Goal: Information Seeking & Learning: Learn about a topic

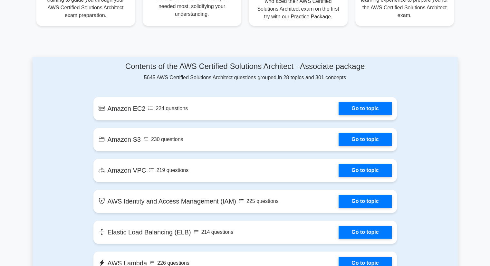
scroll to position [354, 0]
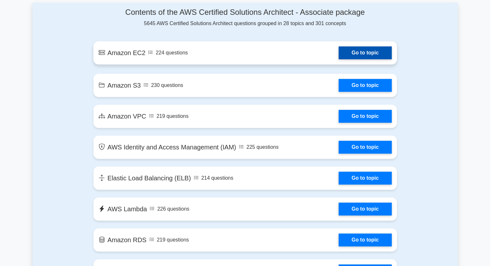
click at [371, 49] on link "Go to topic" at bounding box center [365, 52] width 53 height 13
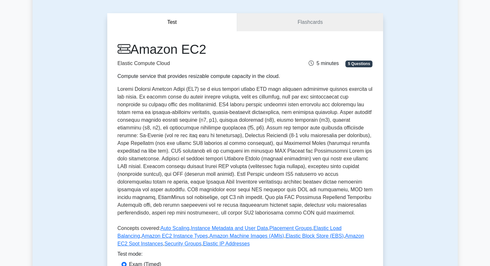
scroll to position [129, 0]
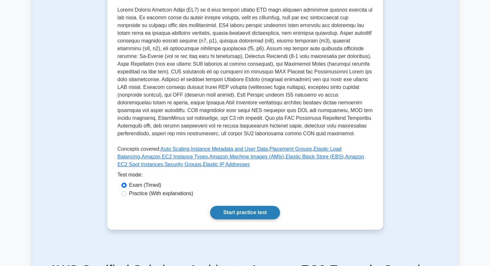
click at [271, 216] on link "Start practice test" at bounding box center [245, 213] width 70 height 14
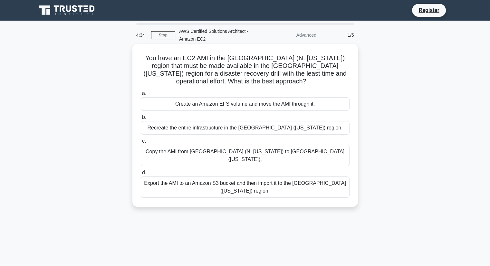
click at [278, 154] on div "Copy the AMI from US East (N. Virginia) to US West (Oregon)." at bounding box center [245, 155] width 209 height 21
click at [141, 143] on input "c. Copy the AMI from US East (N. Virginia) to US West (Oregon)." at bounding box center [141, 141] width 0 height 4
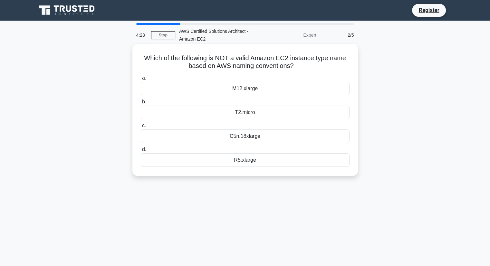
click at [267, 137] on div "C5n.18xlarge" at bounding box center [245, 137] width 209 height 14
click at [141, 128] on input "c. C5n.18xlarge" at bounding box center [141, 126] width 0 height 4
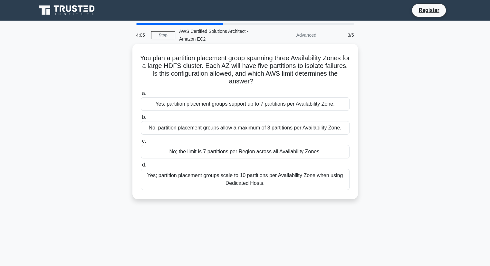
click at [271, 133] on div "No; partition placement groups allow a maximum of 3 partitions per Availability…" at bounding box center [245, 128] width 209 height 14
click at [141, 120] on input "b. No; partition placement groups allow a maximum of 3 partitions per Availabil…" at bounding box center [141, 117] width 0 height 4
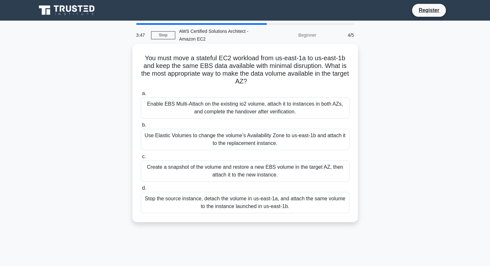
click at [302, 167] on div "Create a snapshot of the volume and restore a new EBS volume in the target AZ, …" at bounding box center [245, 170] width 209 height 21
click at [141, 159] on input "c. Create a snapshot of the volume and restore a new EBS volume in the target A…" at bounding box center [141, 157] width 0 height 4
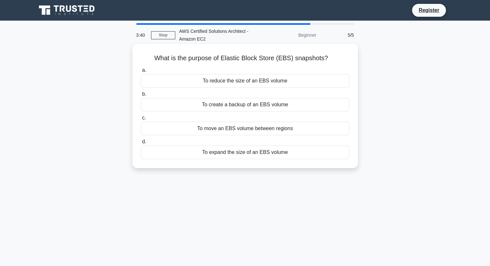
click at [275, 107] on div "To create a backup of an EBS volume" at bounding box center [245, 105] width 209 height 14
click at [141, 96] on input "b. To create a backup of an EBS volume" at bounding box center [141, 94] width 0 height 4
